Goal: Obtain resource: Obtain resource

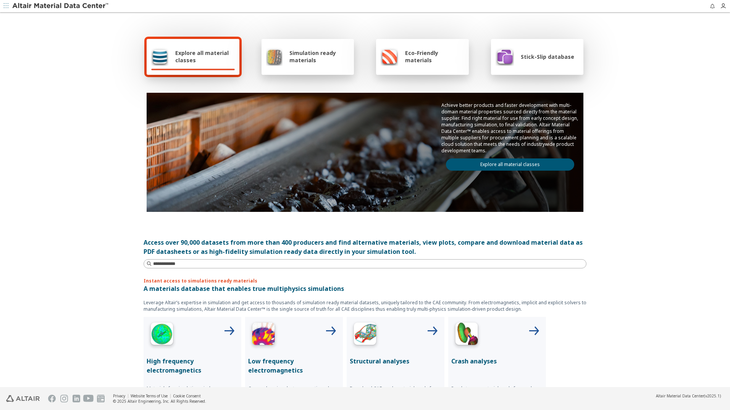
click at [302, 56] on span "Simulation ready materials" at bounding box center [319, 56] width 60 height 15
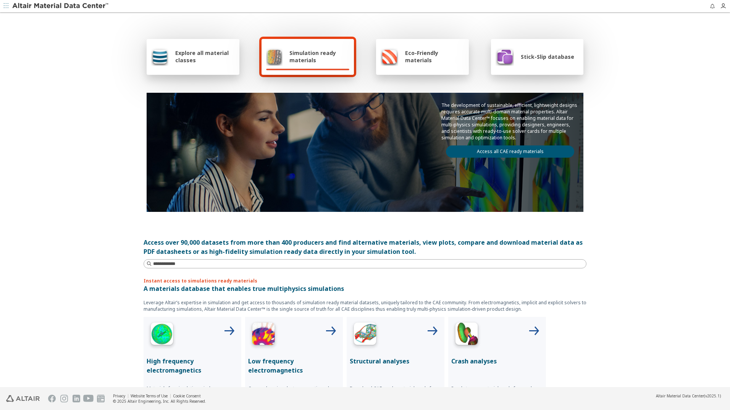
click at [480, 154] on link "Access all CAE ready materials" at bounding box center [510, 151] width 128 height 12
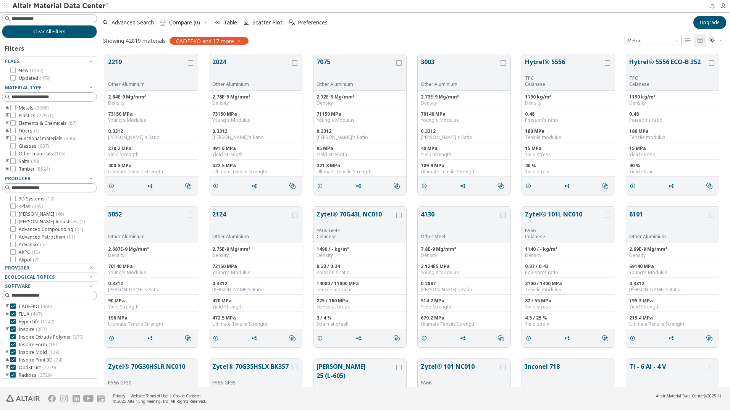
scroll to position [6, 6]
click at [26, 115] on span "Plastics ( 27951 )" at bounding box center [36, 116] width 34 height 6
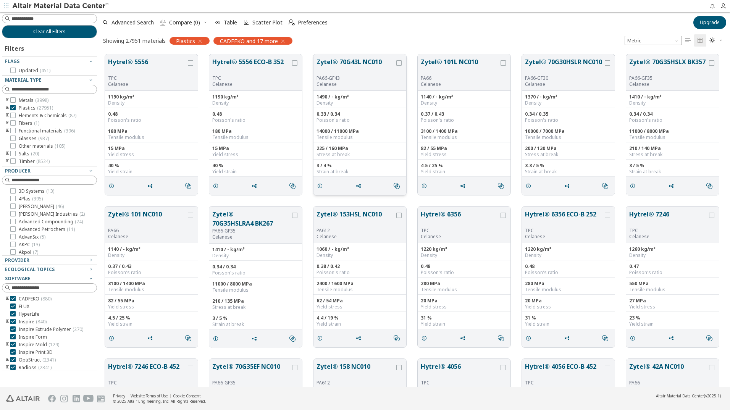
click at [337, 64] on button "Zytel® 70G43L NC010" at bounding box center [355, 66] width 78 height 18
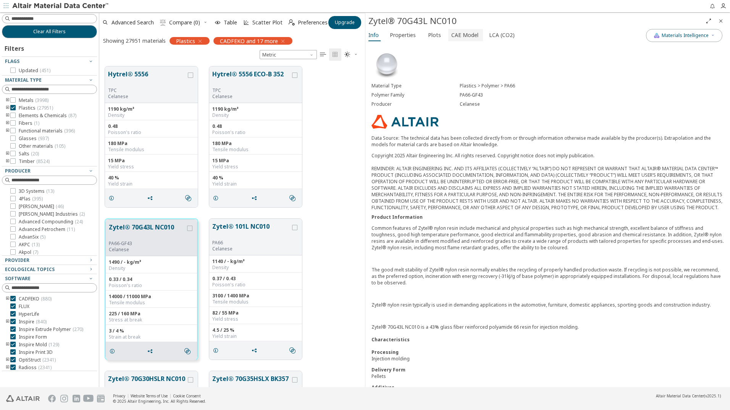
click at [457, 35] on span "CAE Model" at bounding box center [464, 35] width 27 height 12
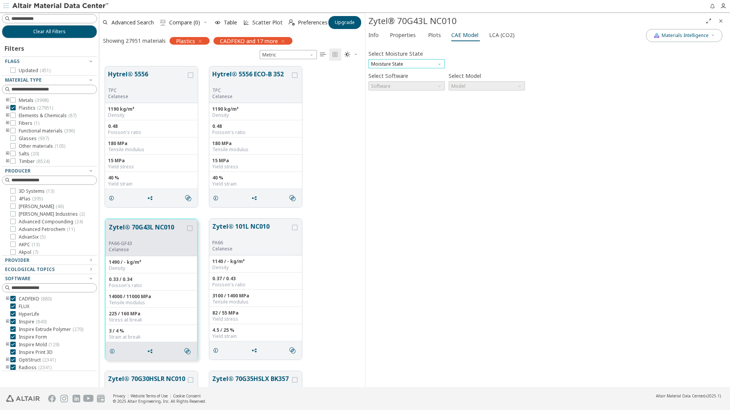
click at [430, 65] on span "Moisture State" at bounding box center [406, 63] width 76 height 9
click at [392, 71] on span "Dry" at bounding box center [406, 73] width 70 height 5
click at [398, 65] on span "Dry" at bounding box center [406, 63] width 76 height 9
click at [385, 85] on button "Conditioned" at bounding box center [406, 81] width 76 height 9
